Goal: Navigation & Orientation: Find specific page/section

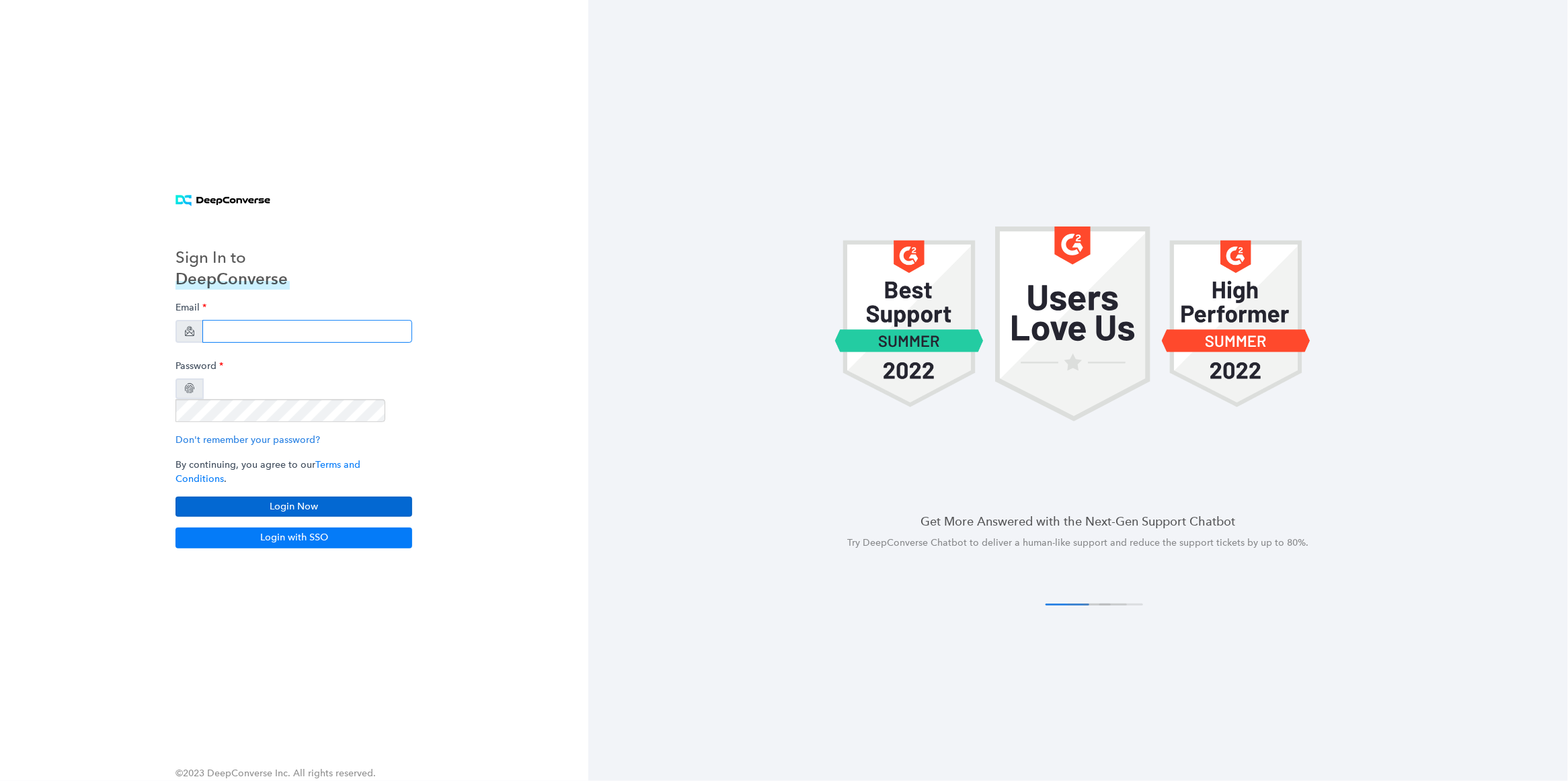
type input "[EMAIL_ADDRESS][DOMAIN_NAME]"
click at [299, 497] on button "Login Now" at bounding box center [293, 507] width 237 height 20
